Goal: Task Accomplishment & Management: Manage account settings

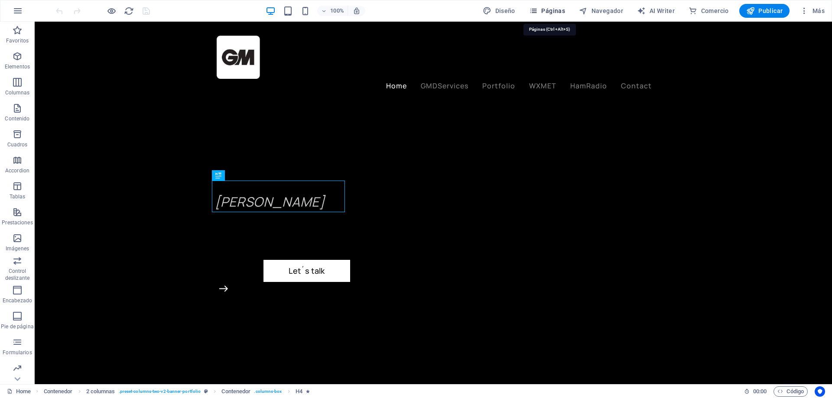
click at [552, 12] on span "Páginas" at bounding box center [547, 10] width 36 height 9
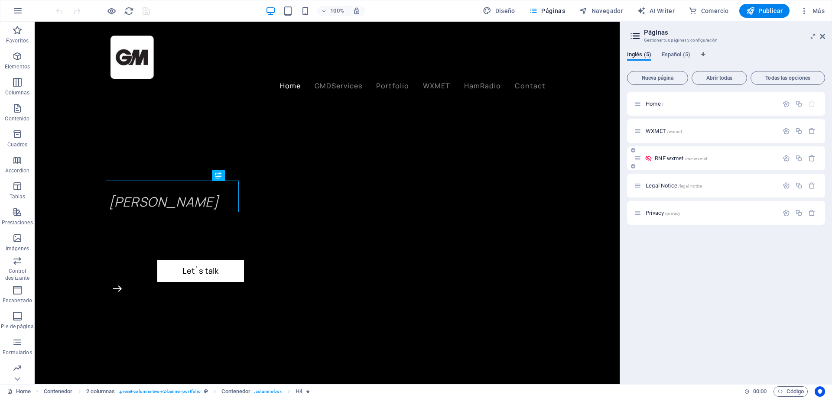
click at [663, 157] on span "RNE wxmet /rne-wxmet" at bounding box center [681, 158] width 52 height 6
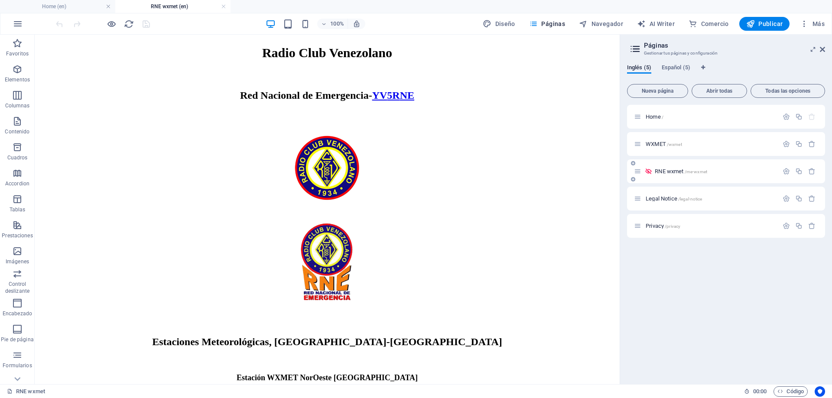
click at [662, 171] on span "RNE wxmet /rne-wxmet" at bounding box center [681, 171] width 52 height 6
drag, startPoint x: 109, startPoint y: 7, endPoint x: 85, endPoint y: 60, distance: 58.2
click at [109, 7] on link at bounding box center [108, 7] width 5 height 8
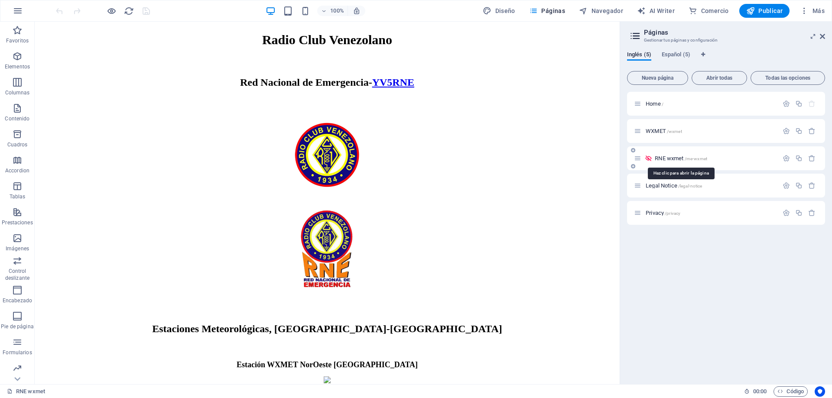
click at [667, 159] on span "RNE wxmet /rne-wxmet" at bounding box center [681, 158] width 52 height 6
click at [663, 160] on span "RNE wxmet /rne-wxmet" at bounding box center [681, 158] width 52 height 6
click at [784, 159] on icon "button" at bounding box center [785, 158] width 7 height 7
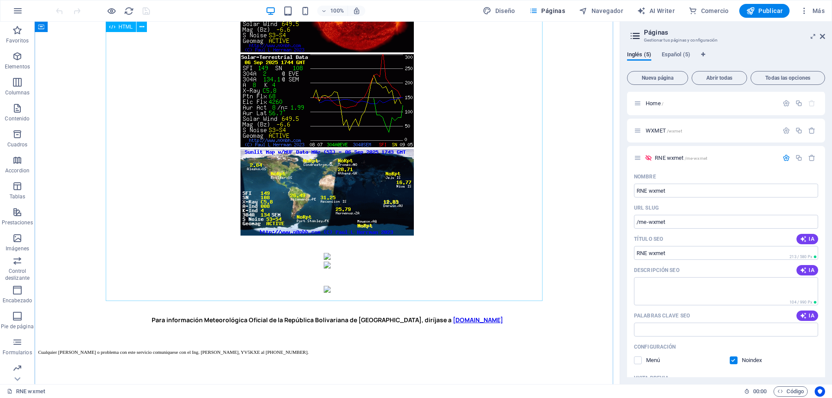
scroll to position [997, 0]
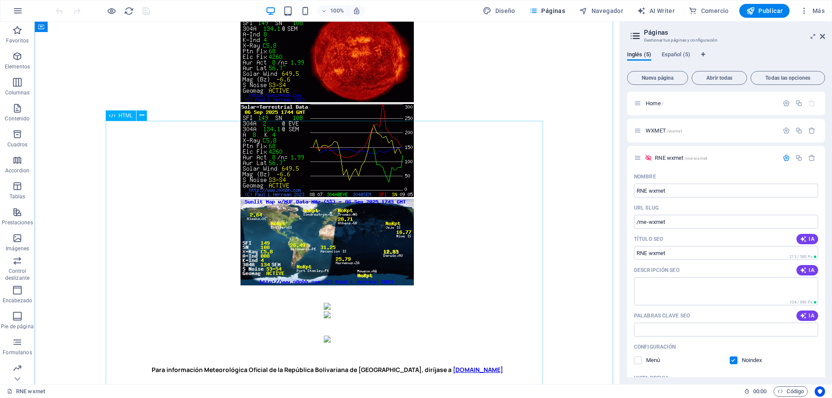
click at [532, 202] on div at bounding box center [327, 115] width 578 height 360
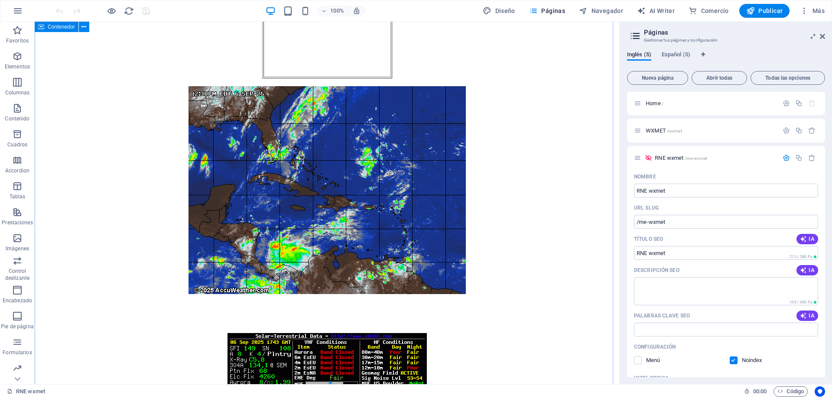
scroll to position [390, 0]
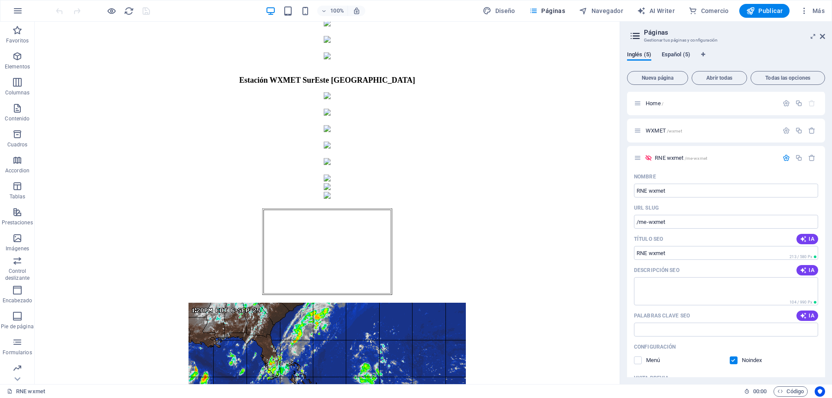
click at [669, 53] on span "Español (5)" at bounding box center [676, 55] width 29 height 12
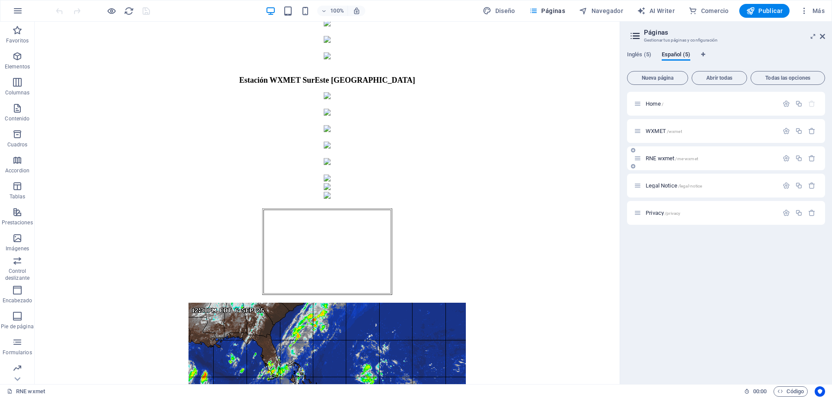
click at [665, 159] on span "RNE wxmet /rne-wxmet" at bounding box center [672, 158] width 52 height 6
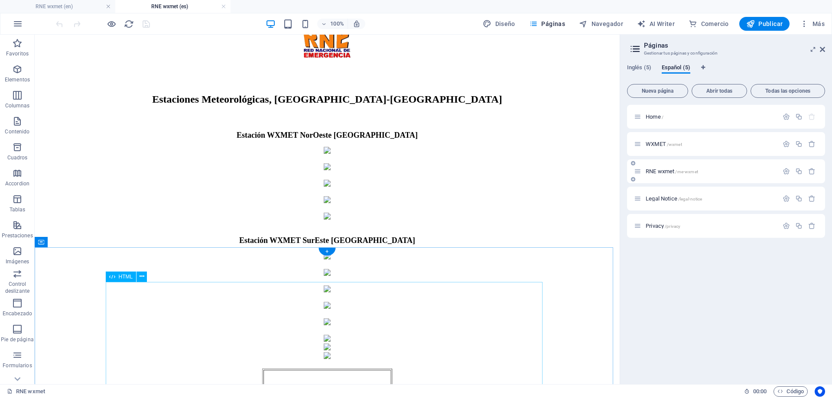
scroll to position [433, 0]
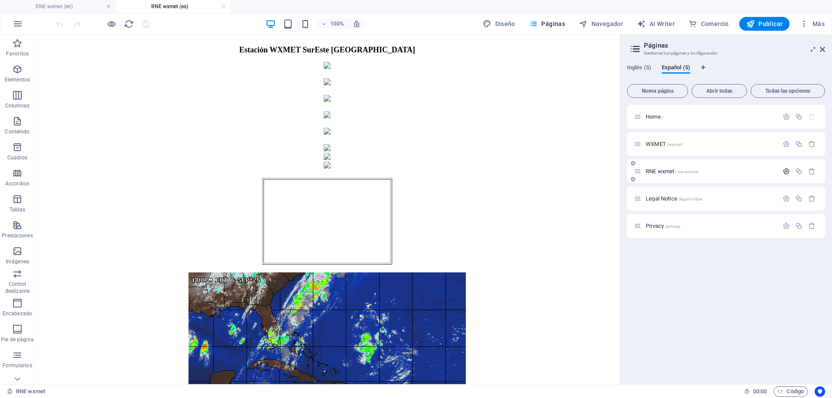
click at [787, 172] on icon "button" at bounding box center [785, 171] width 7 height 7
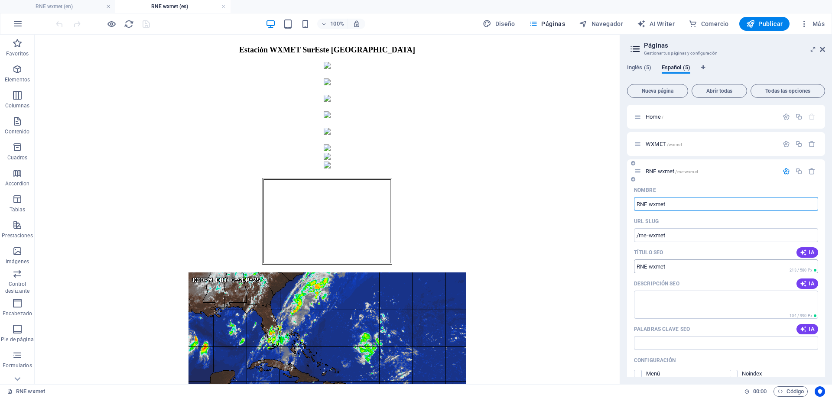
scroll to position [173, 0]
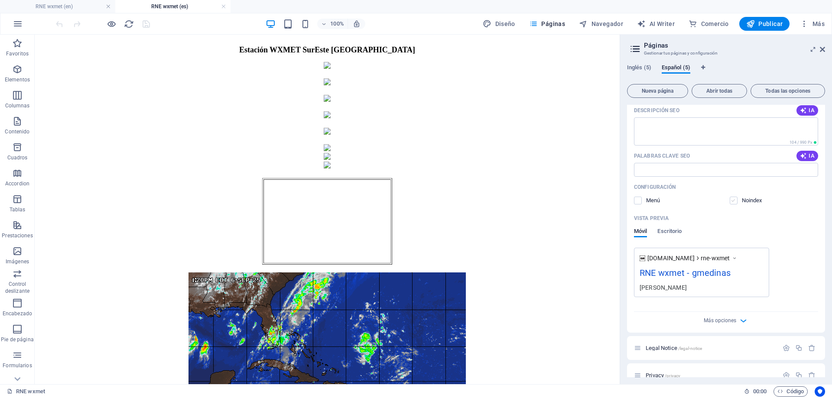
click at [733, 201] on label at bounding box center [734, 201] width 8 height 8
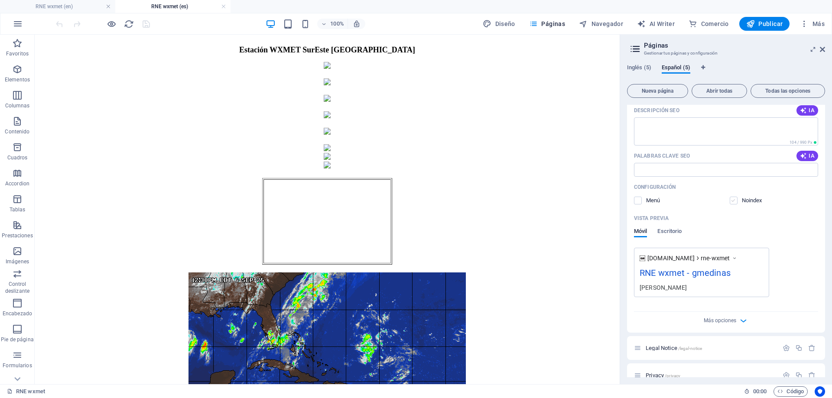
click at [0, 0] on input "checkbox" at bounding box center [0, 0] width 0 height 0
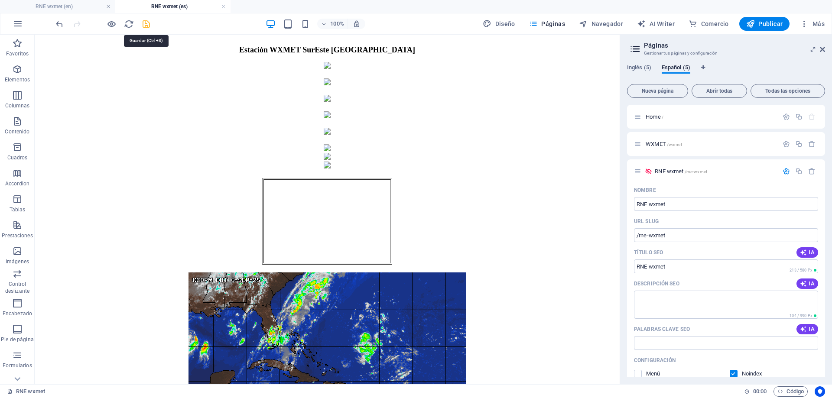
click at [144, 28] on icon "save" at bounding box center [146, 24] width 10 height 10
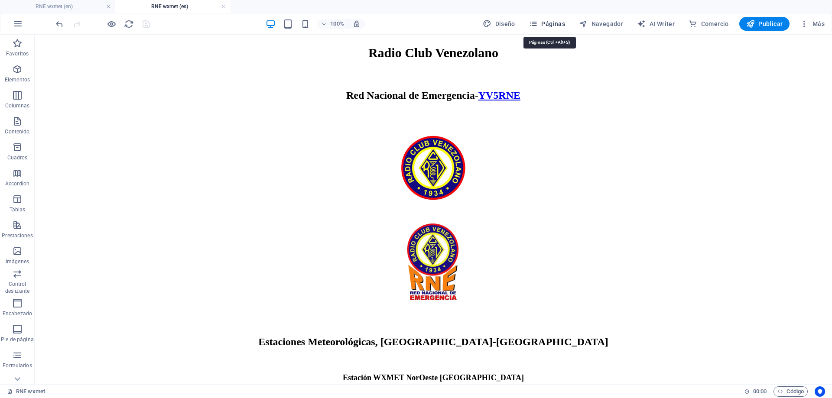
click at [548, 21] on span "Páginas" at bounding box center [547, 23] width 36 height 9
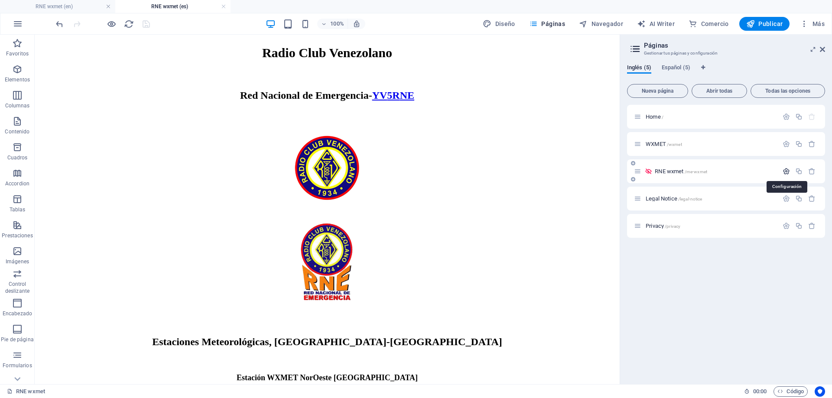
click at [786, 171] on icon "button" at bounding box center [785, 171] width 7 height 7
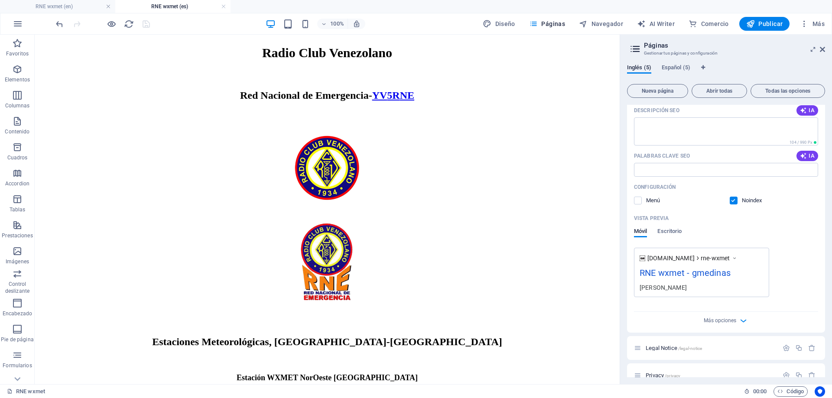
scroll to position [187, 0]
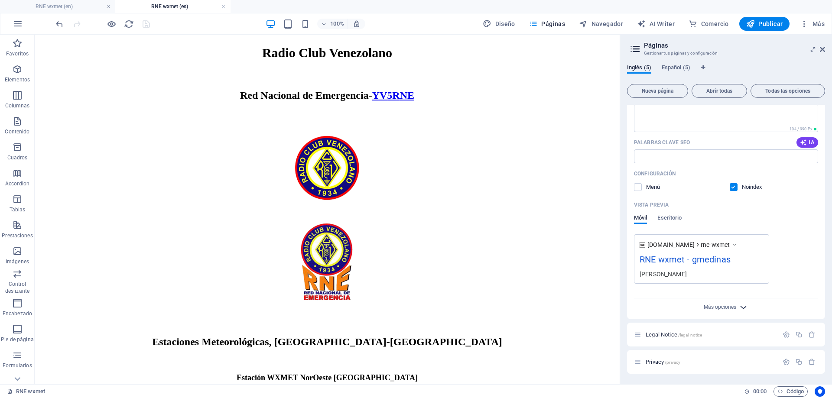
click at [739, 308] on icon "button" at bounding box center [743, 307] width 10 height 10
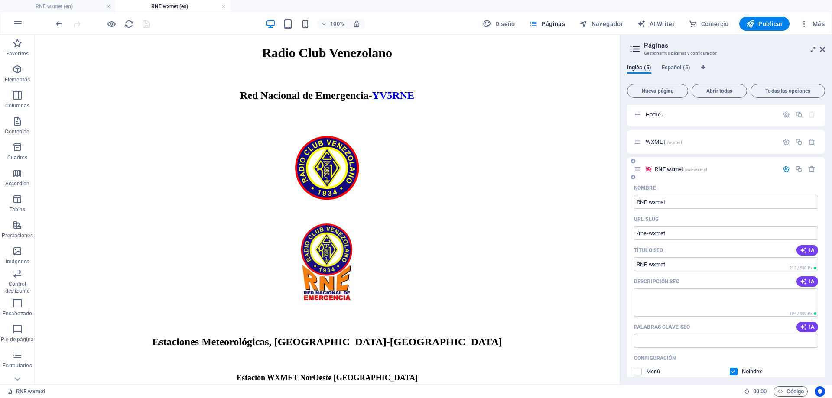
scroll to position [0, 0]
click at [823, 51] on icon at bounding box center [822, 49] width 5 height 7
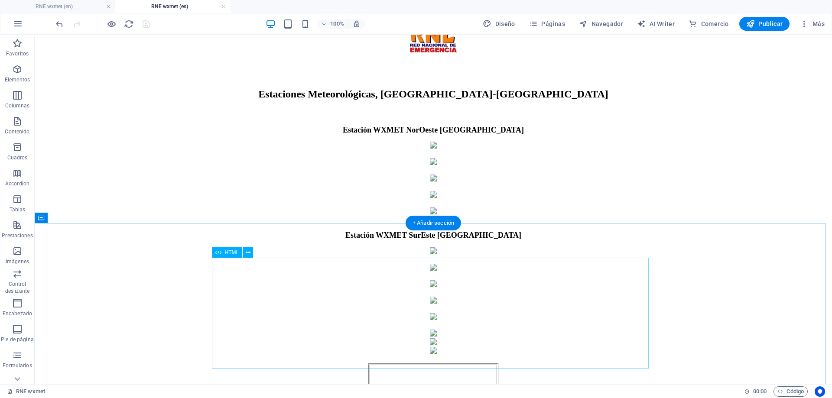
scroll to position [303, 0]
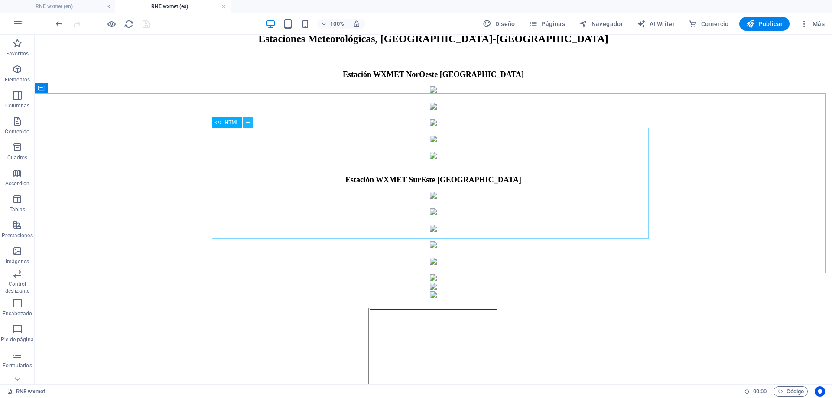
click at [247, 124] on icon at bounding box center [248, 122] width 5 height 9
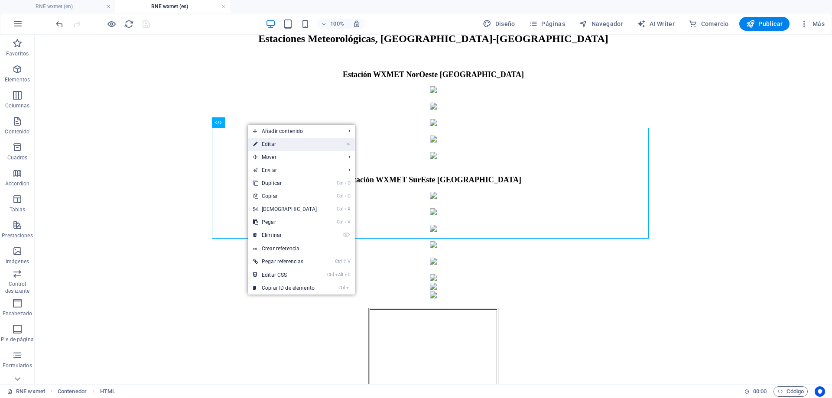
click at [269, 147] on link "⏎ Editar" at bounding box center [285, 144] width 75 height 13
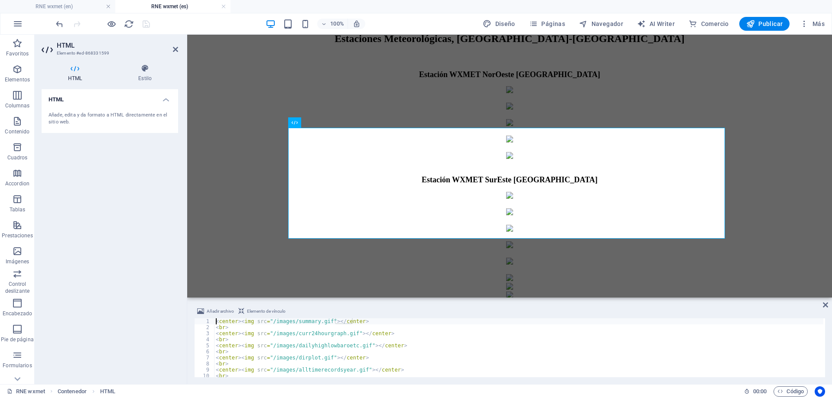
scroll to position [0, 0]
click at [176, 49] on icon at bounding box center [175, 49] width 5 height 7
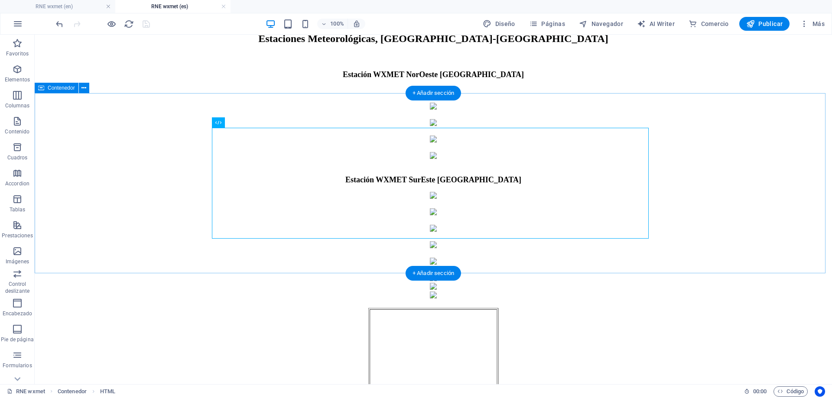
click at [750, 169] on div at bounding box center [433, 127] width 790 height 82
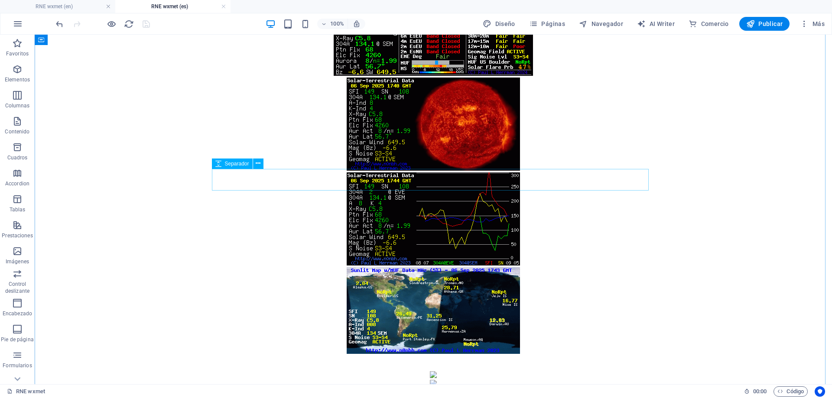
scroll to position [940, 0]
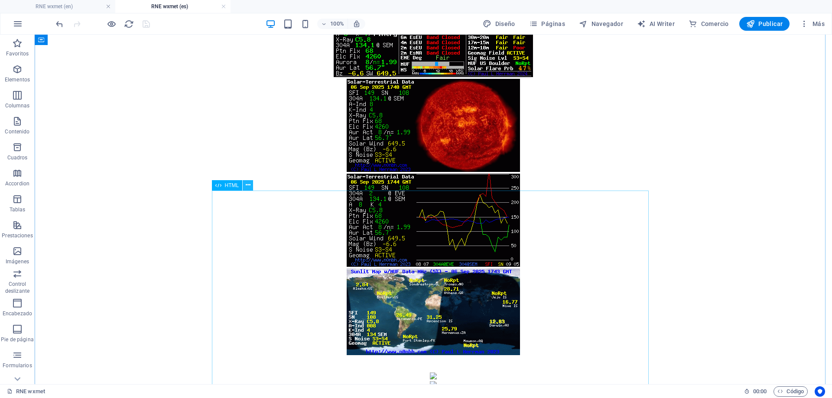
click at [248, 187] on icon at bounding box center [248, 185] width 5 height 9
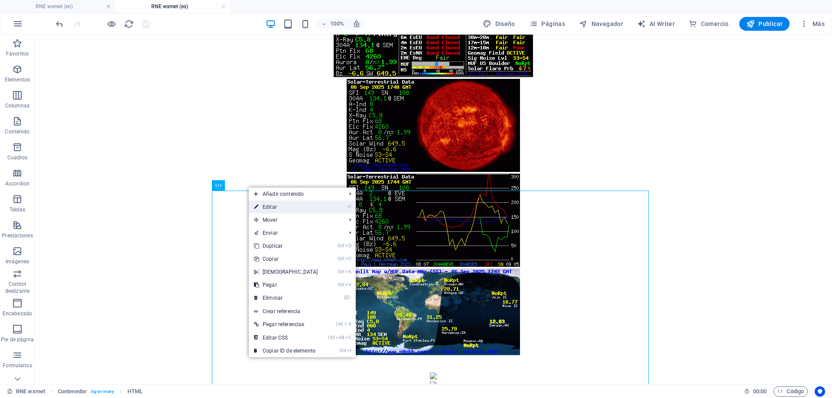
click at [266, 209] on link "⏎ Editar" at bounding box center [286, 207] width 75 height 13
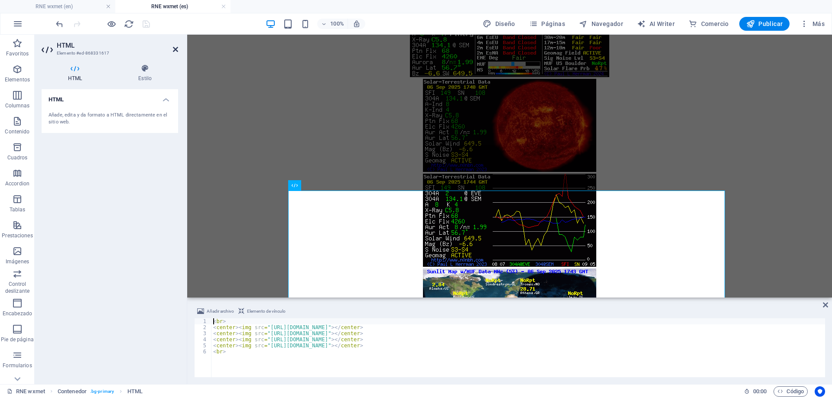
drag, startPoint x: 138, startPoint y: 15, endPoint x: 173, endPoint y: 49, distance: 49.0
click at [173, 49] on icon at bounding box center [175, 49] width 5 height 7
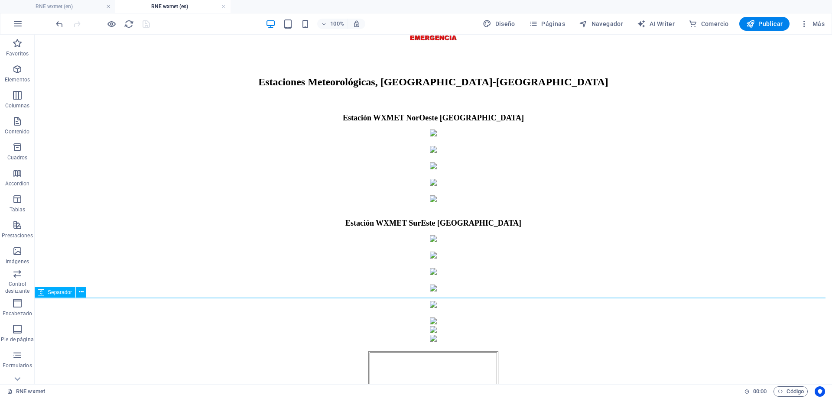
scroll to position [303, 0]
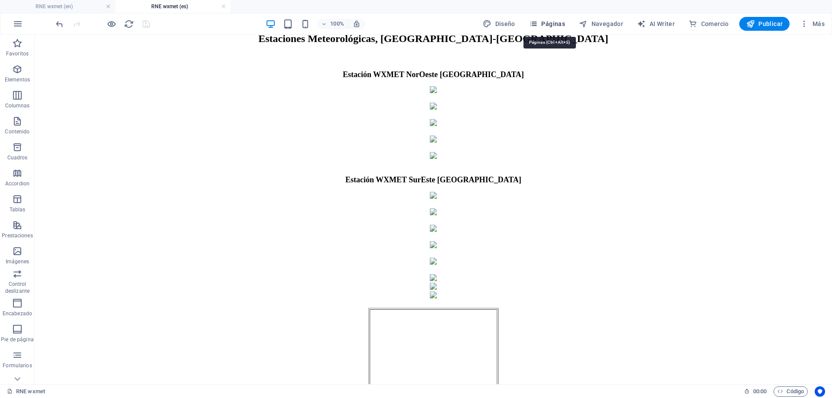
click at [557, 24] on span "Páginas" at bounding box center [547, 23] width 36 height 9
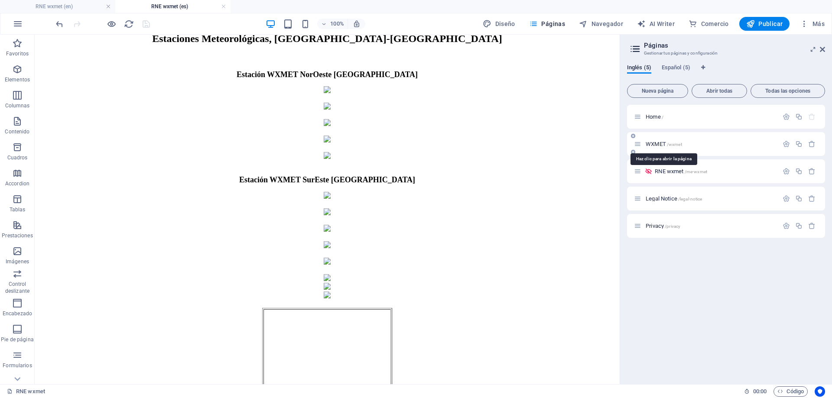
click at [659, 142] on span "WXMET /wxmet" at bounding box center [664, 144] width 36 height 6
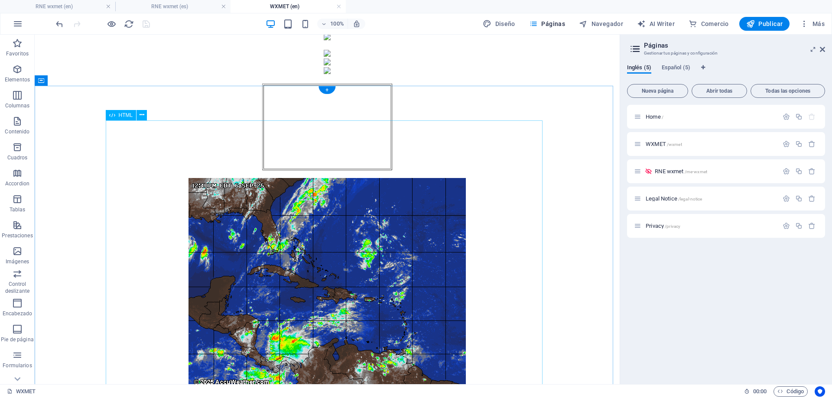
click at [177, 122] on div at bounding box center [327, 388] width 578 height 742
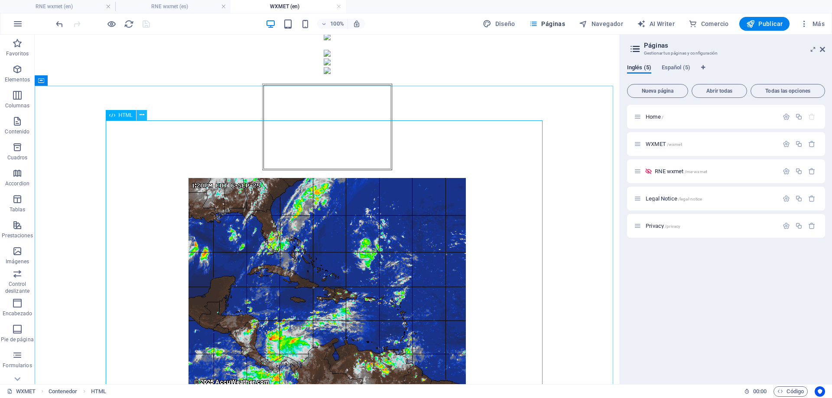
click at [142, 116] on icon at bounding box center [142, 114] width 5 height 9
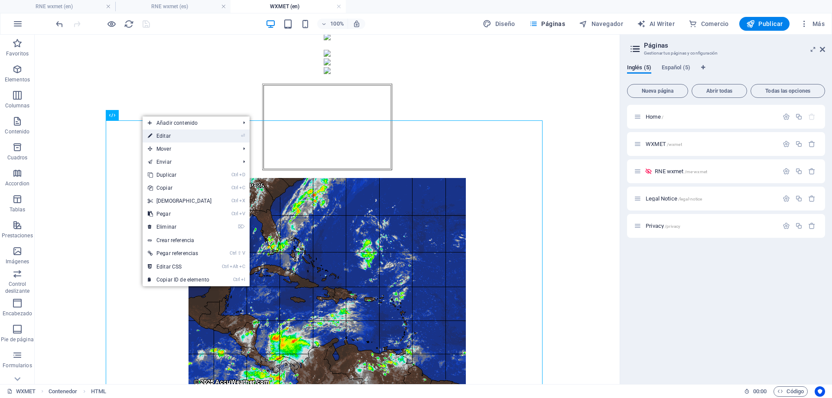
click at [155, 135] on link "⏎ Editar" at bounding box center [180, 136] width 75 height 13
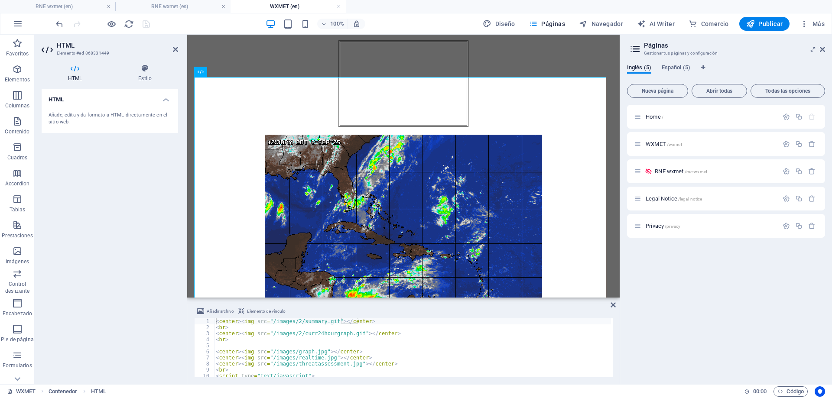
scroll to position [0, 0]
click at [173, 48] on icon at bounding box center [175, 49] width 5 height 7
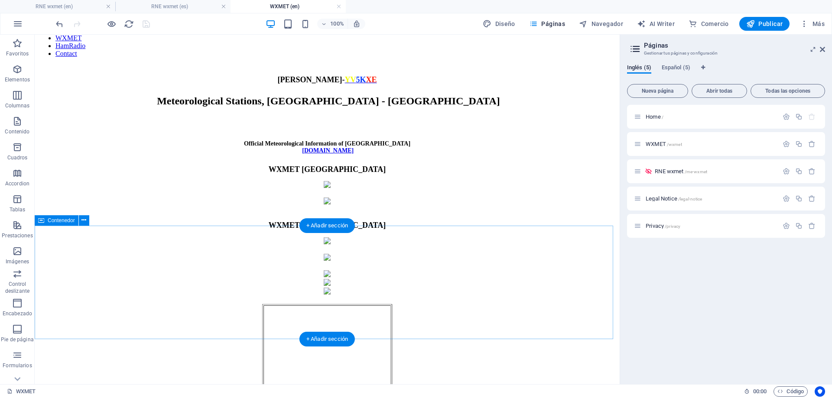
scroll to position [87, 0]
